Goal: Information Seeking & Learning: Learn about a topic

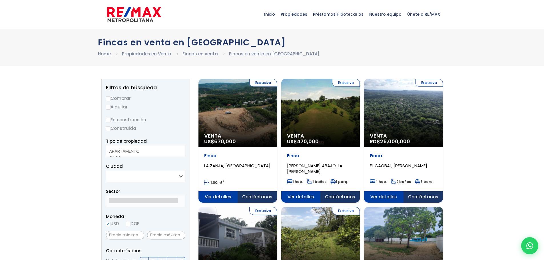
select select
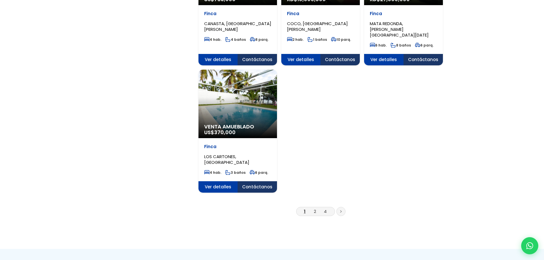
scroll to position [742, 0]
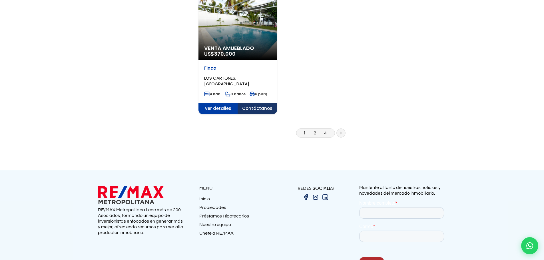
click at [316, 130] on link "2" at bounding box center [315, 133] width 2 height 6
click at [315, 130] on link "2" at bounding box center [315, 133] width 2 height 6
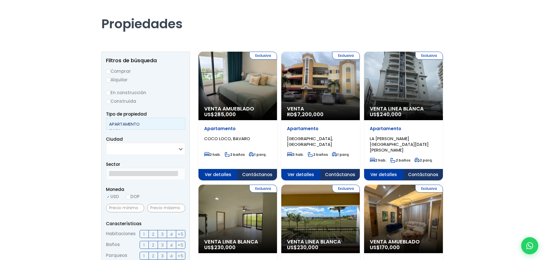
click at [120, 127] on option "APARTAMENTO" at bounding box center [143, 124] width 69 height 7
select select "estate"
click at [131, 126] on option "FINCA" at bounding box center [143, 126] width 69 height 7
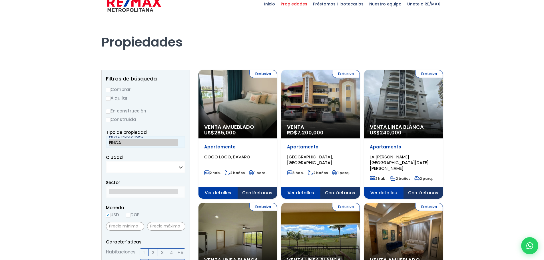
scroll to position [0, 0]
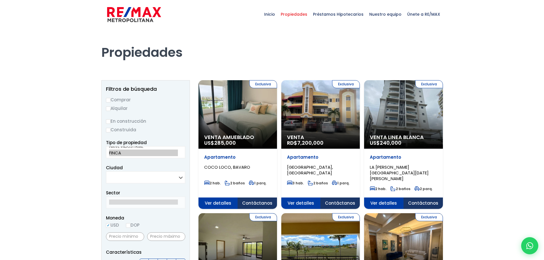
click at [344, 13] on span "Préstamos Hipotecarios" at bounding box center [338, 14] width 56 height 17
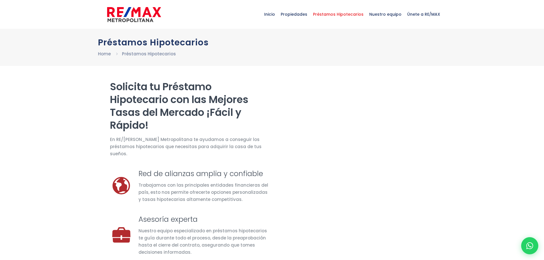
select select "JM"
